Goal: Transaction & Acquisition: Purchase product/service

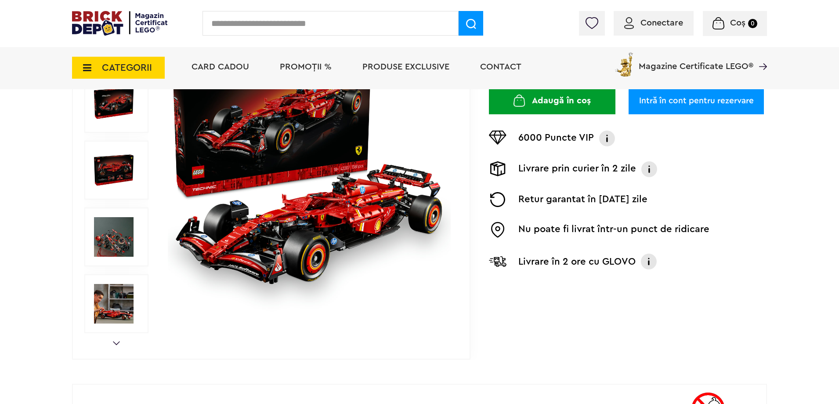
scroll to position [176, 0]
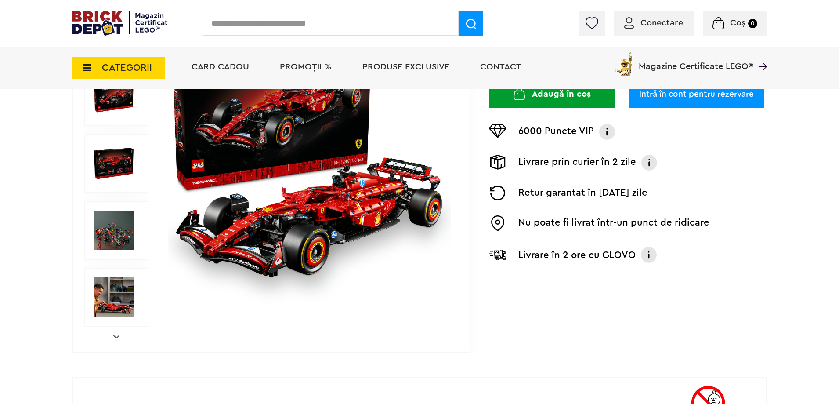
click at [117, 233] on img at bounding box center [114, 230] width 40 height 40
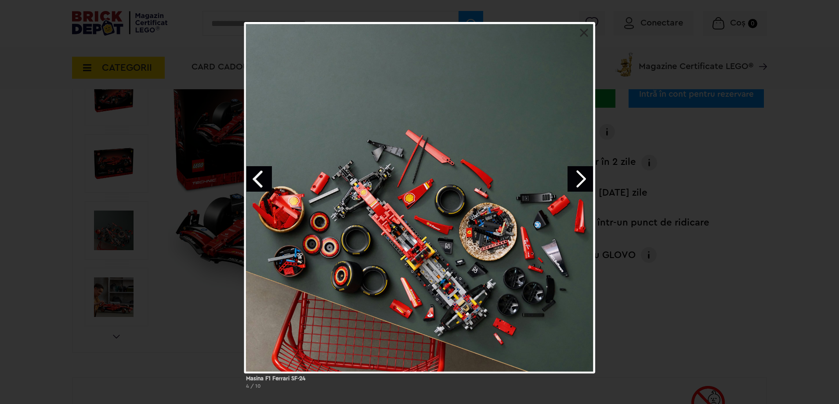
click at [585, 184] on link "Next image" at bounding box center [580, 178] width 25 height 25
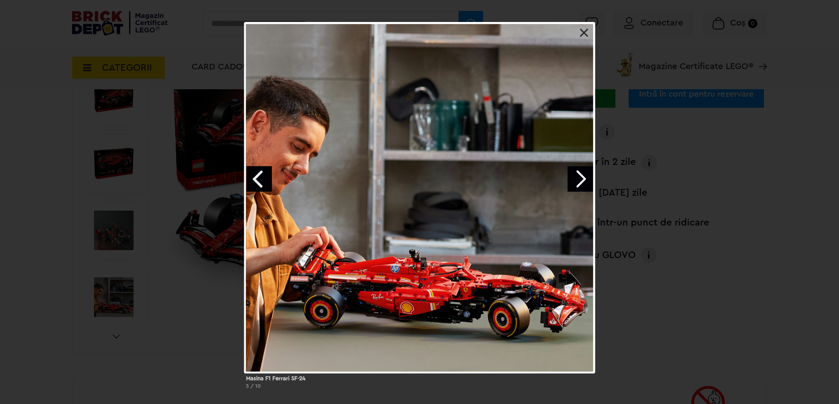
click at [582, 184] on link "Next image" at bounding box center [580, 178] width 25 height 25
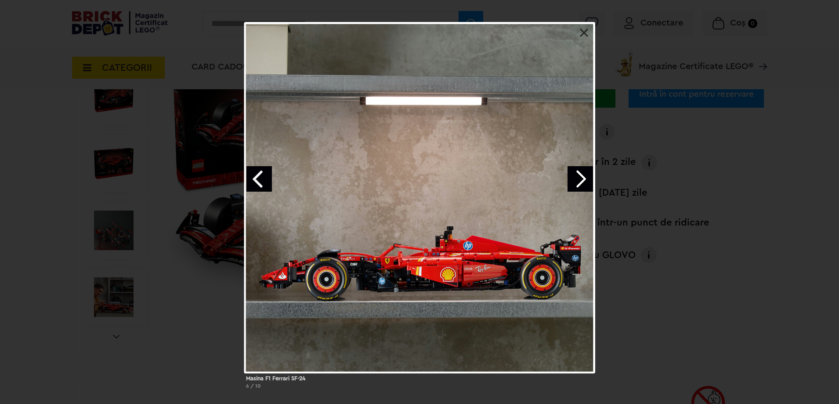
click at [582, 184] on link "Next image" at bounding box center [580, 178] width 25 height 25
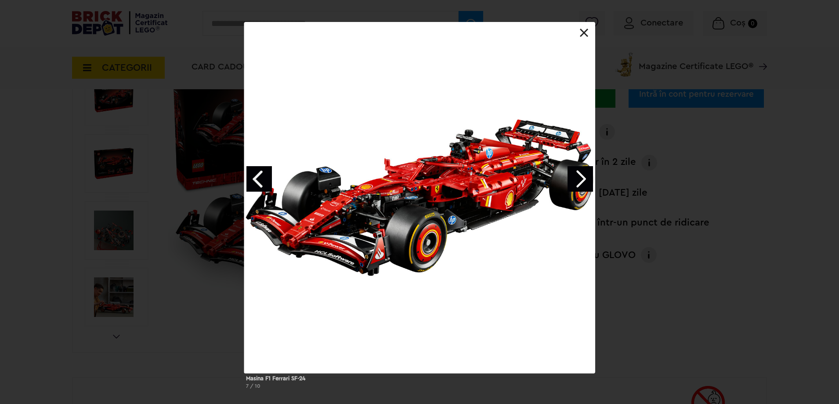
click at [582, 184] on link "Next image" at bounding box center [580, 178] width 25 height 25
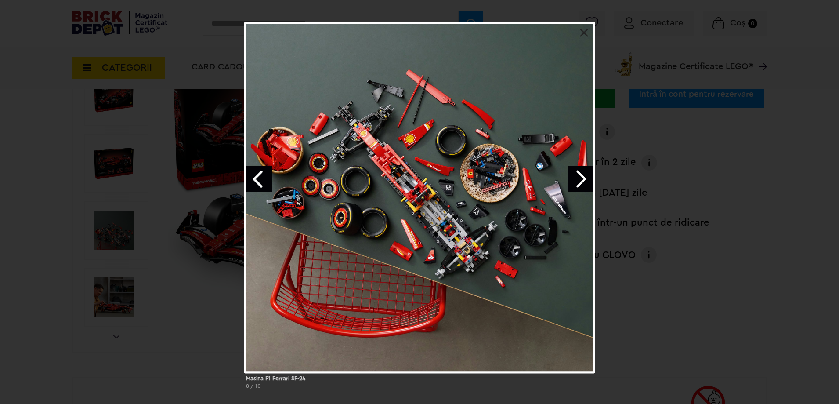
click at [582, 184] on link "Next image" at bounding box center [580, 178] width 25 height 25
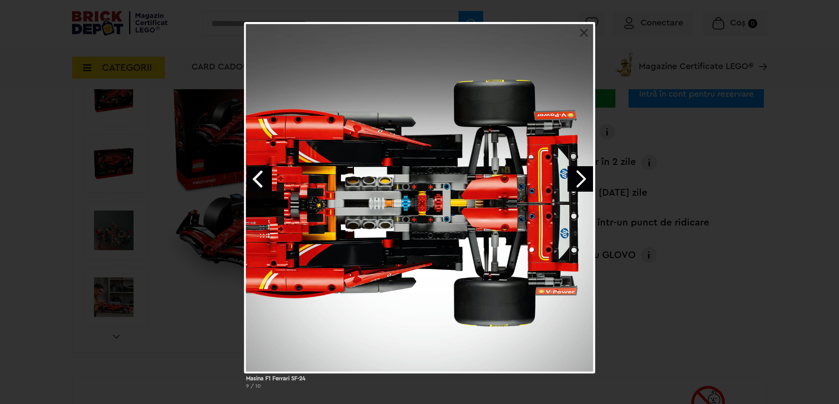
click at [578, 184] on link "Next image" at bounding box center [580, 178] width 25 height 25
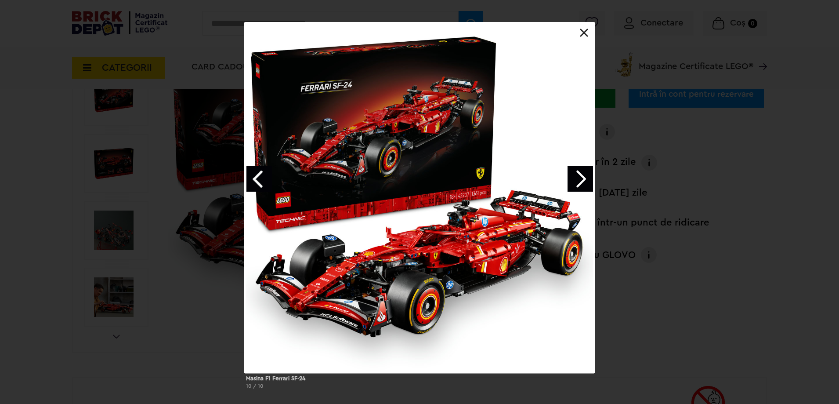
click at [581, 24] on div at bounding box center [419, 197] width 351 height 351
click at [581, 30] on link at bounding box center [584, 33] width 9 height 9
